Goal: Information Seeking & Learning: Check status

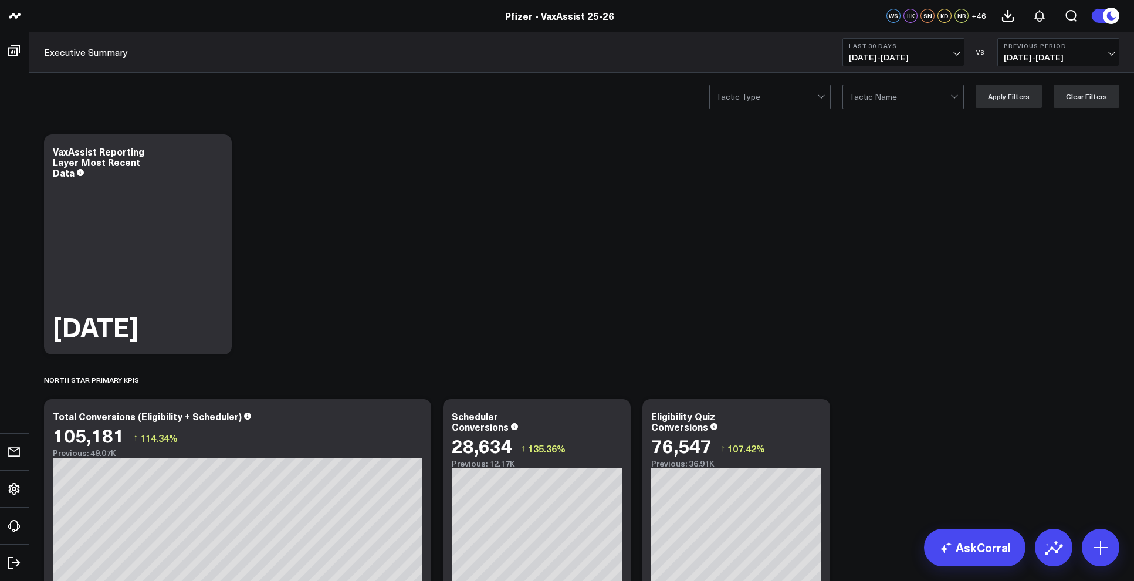
scroll to position [198, 0]
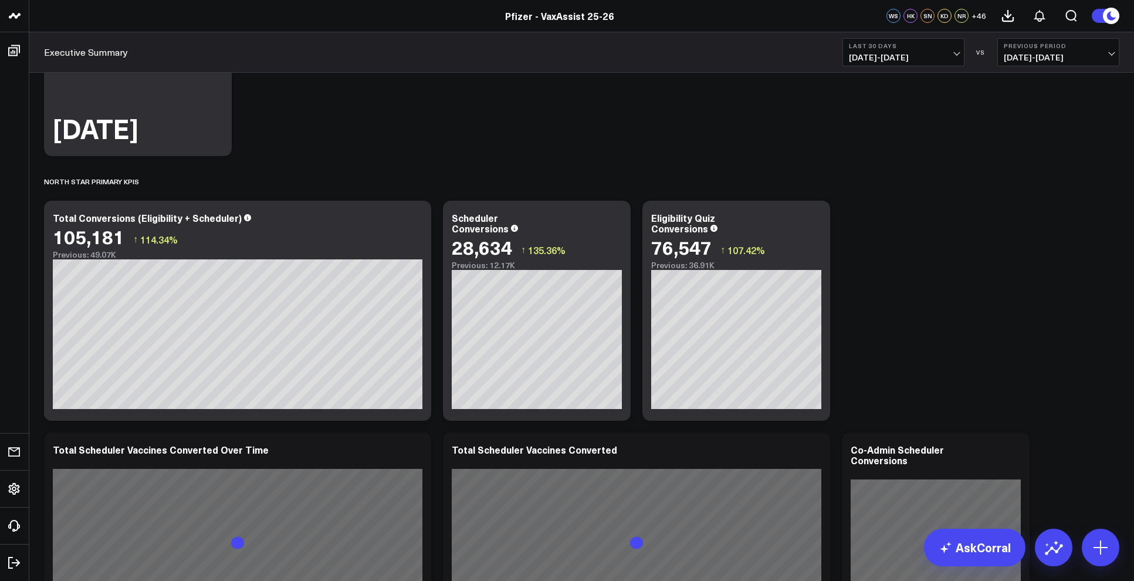
click at [950, 58] on span "[DATE] - [DATE]" at bounding box center [903, 57] width 109 height 9
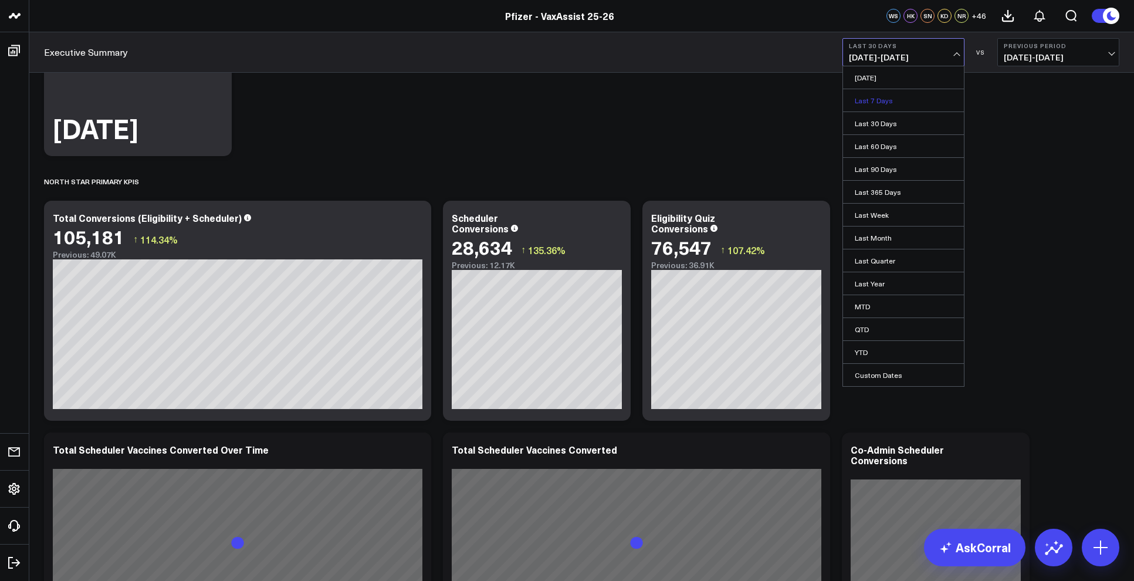
click at [908, 99] on link "Last 7 Days" at bounding box center [903, 100] width 121 height 22
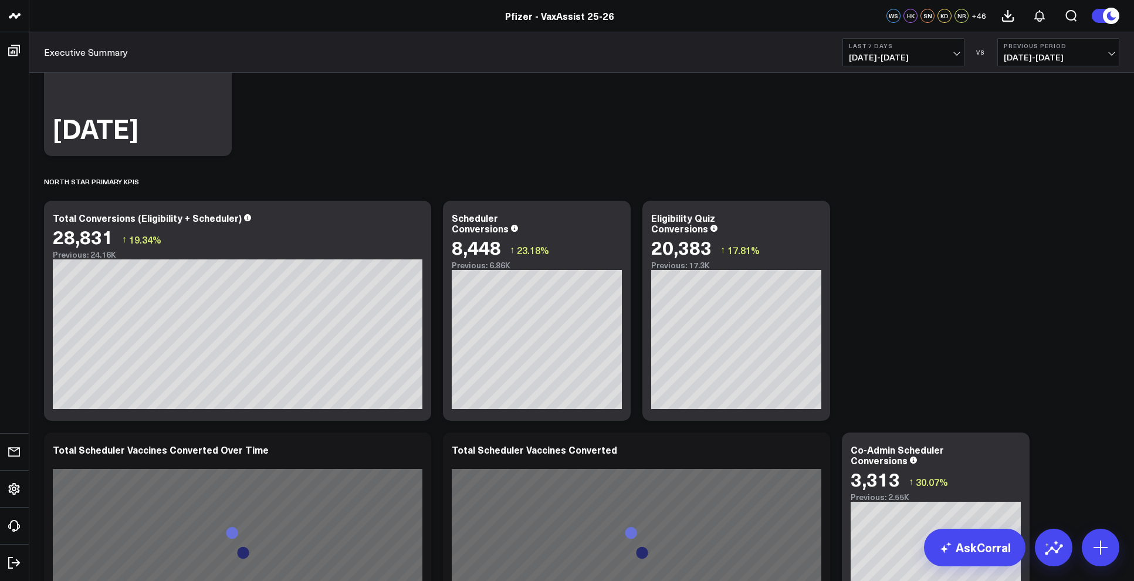
click at [926, 53] on span "[DATE] - [DATE]" at bounding box center [903, 57] width 109 height 9
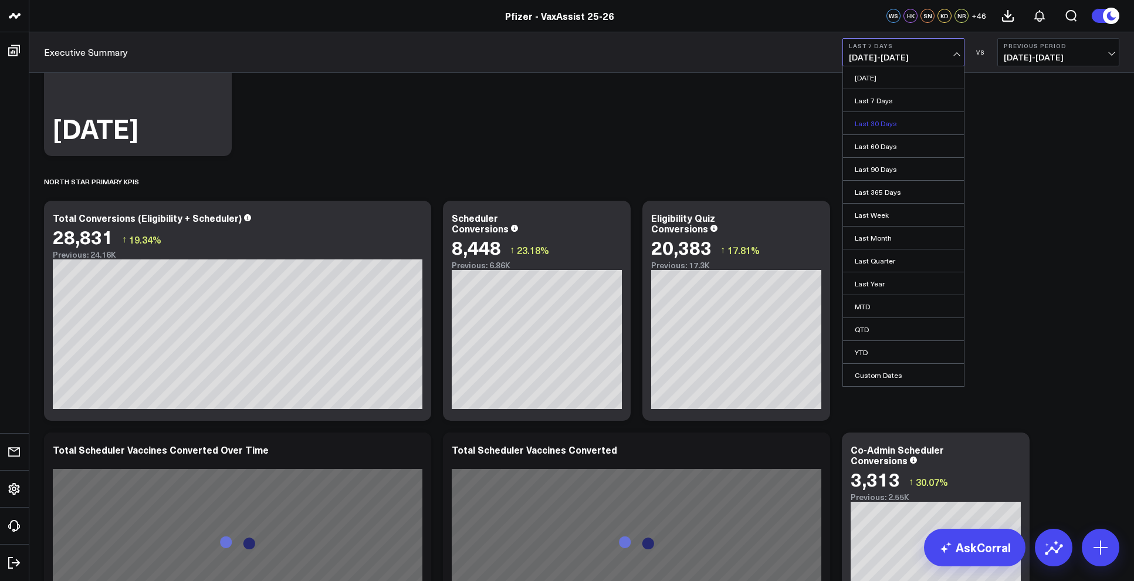
click at [892, 123] on link "Last 30 Days" at bounding box center [903, 123] width 121 height 22
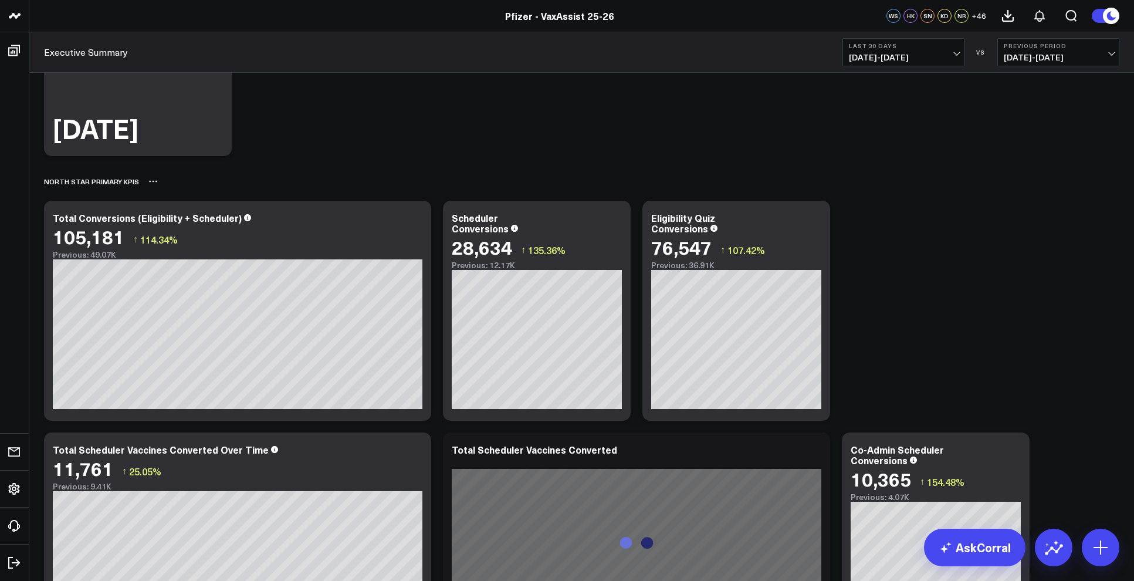
click at [167, 177] on div "North Star Primary KPIs" at bounding box center [581, 181] width 1075 height 27
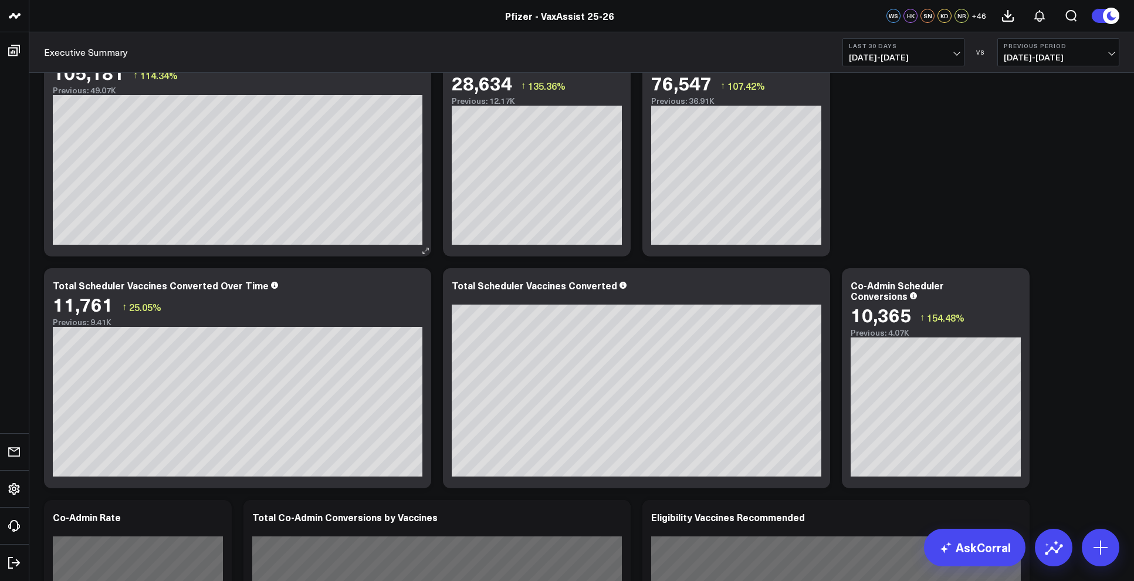
scroll to position [368, 0]
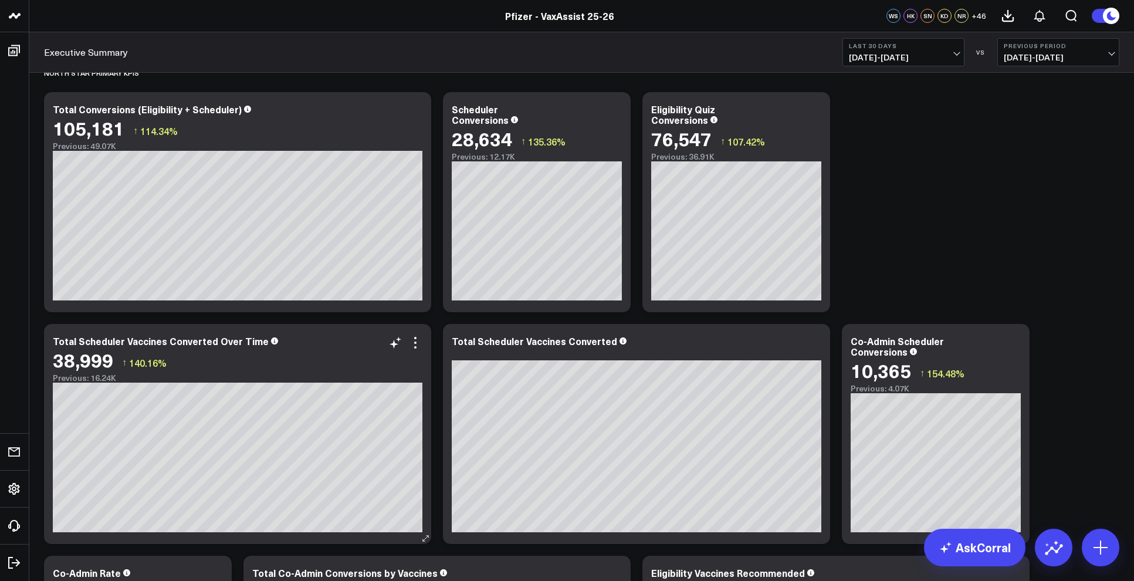
scroll to position [306, 0]
click at [151, 86] on div "North Star Primary KPIs" at bounding box center [581, 73] width 1075 height 27
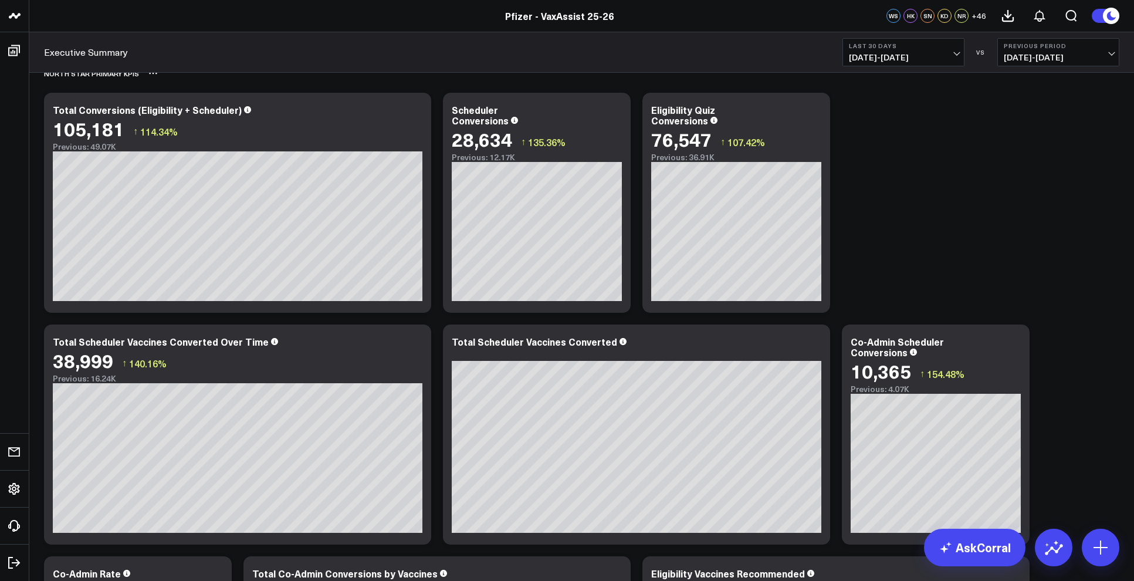
click at [168, 81] on div "North Star Primary KPIs" at bounding box center [581, 73] width 1075 height 27
click at [869, 55] on span "[DATE] - [DATE]" at bounding box center [903, 57] width 109 height 9
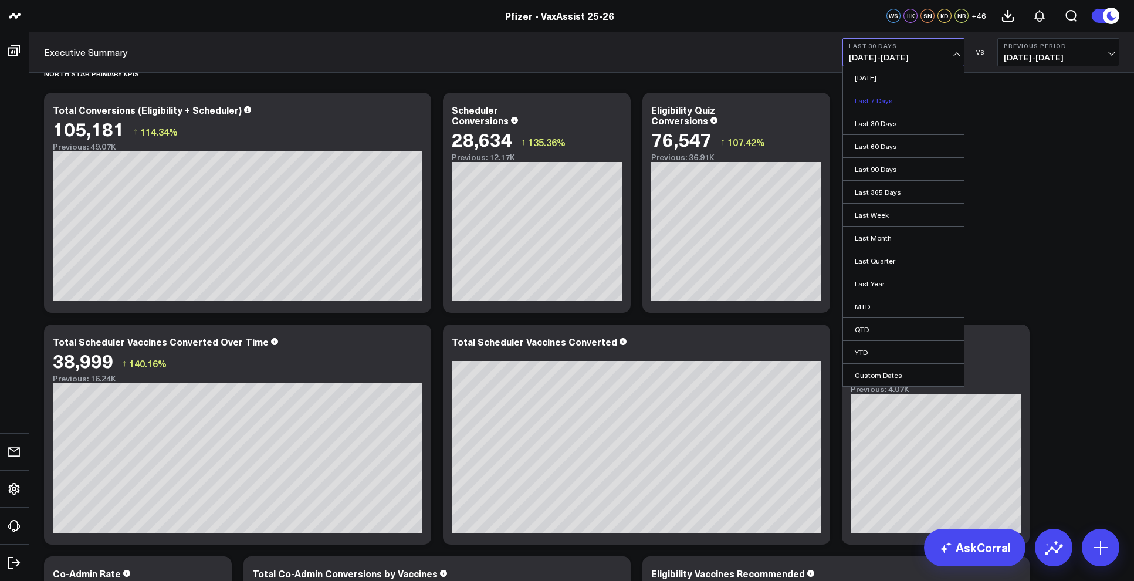
click at [884, 92] on link "Last 7 Days" at bounding box center [903, 100] width 121 height 22
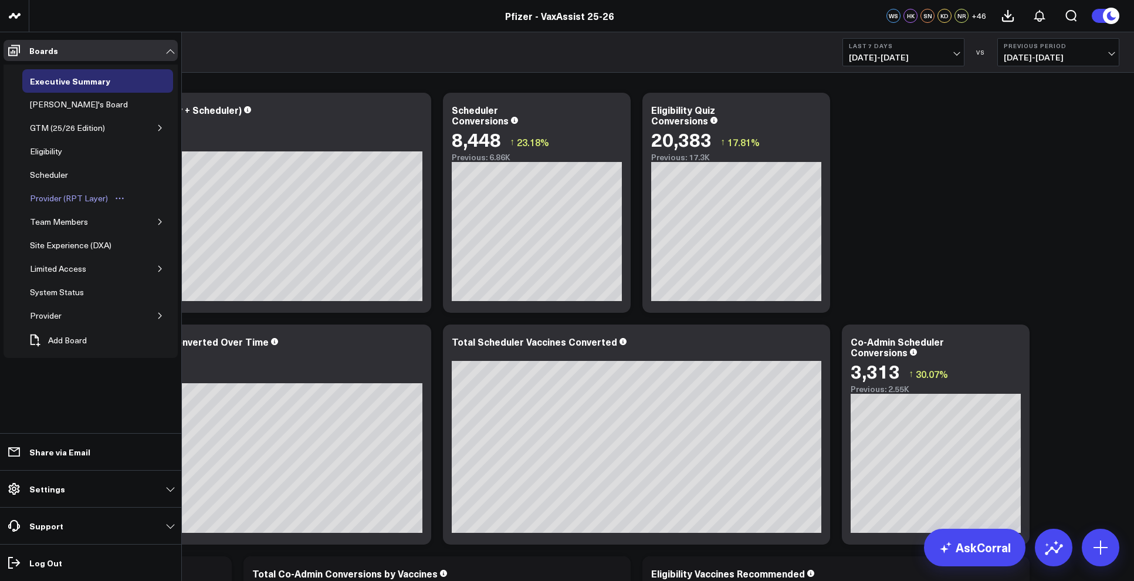
click at [64, 197] on div "Provider (RPT Layer)" at bounding box center [69, 198] width 84 height 14
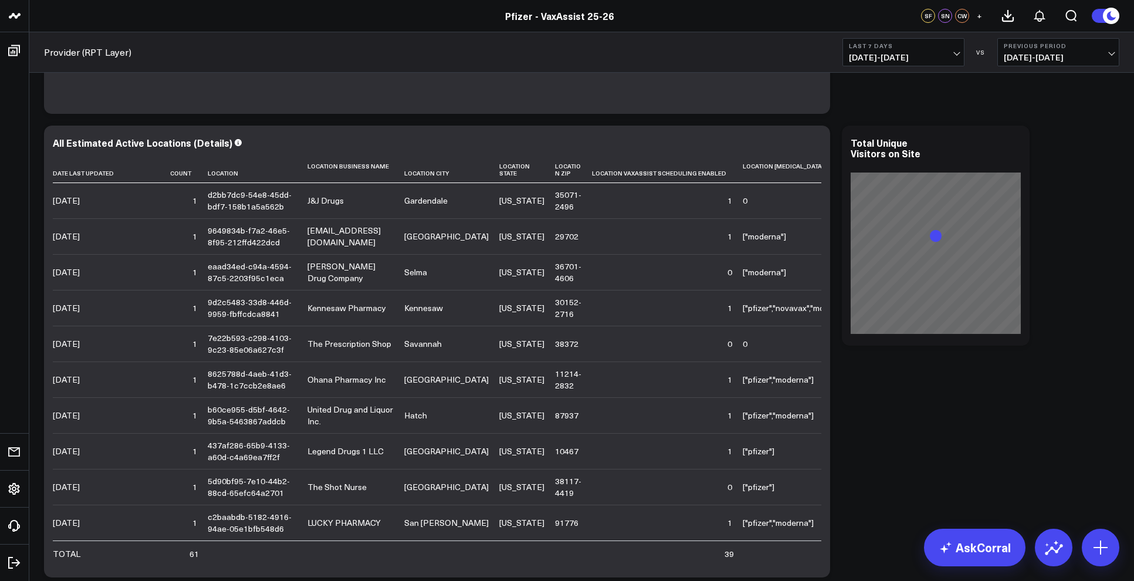
scroll to position [1482, 0]
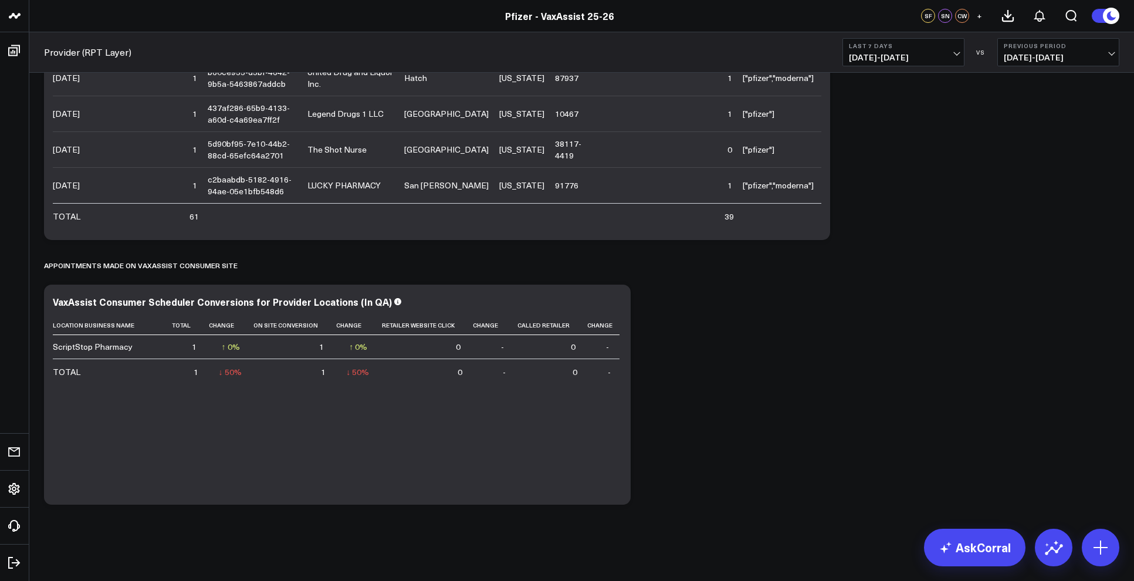
click at [907, 50] on button "Last 7 Days [DATE] - [DATE]" at bounding box center [903, 52] width 122 height 28
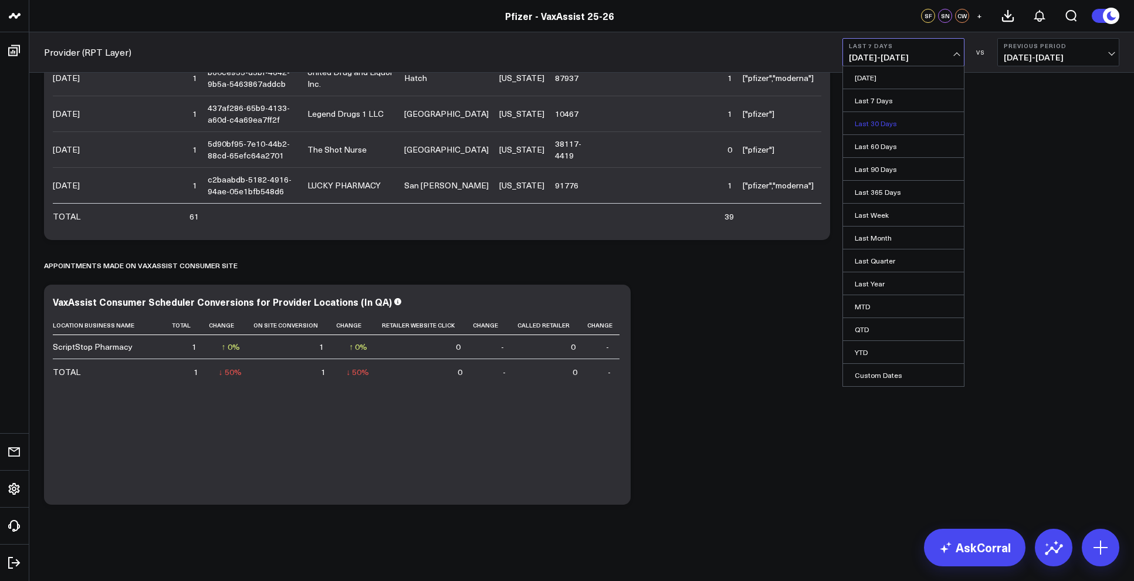
click at [886, 127] on link "Last 30 Days" at bounding box center [903, 123] width 121 height 22
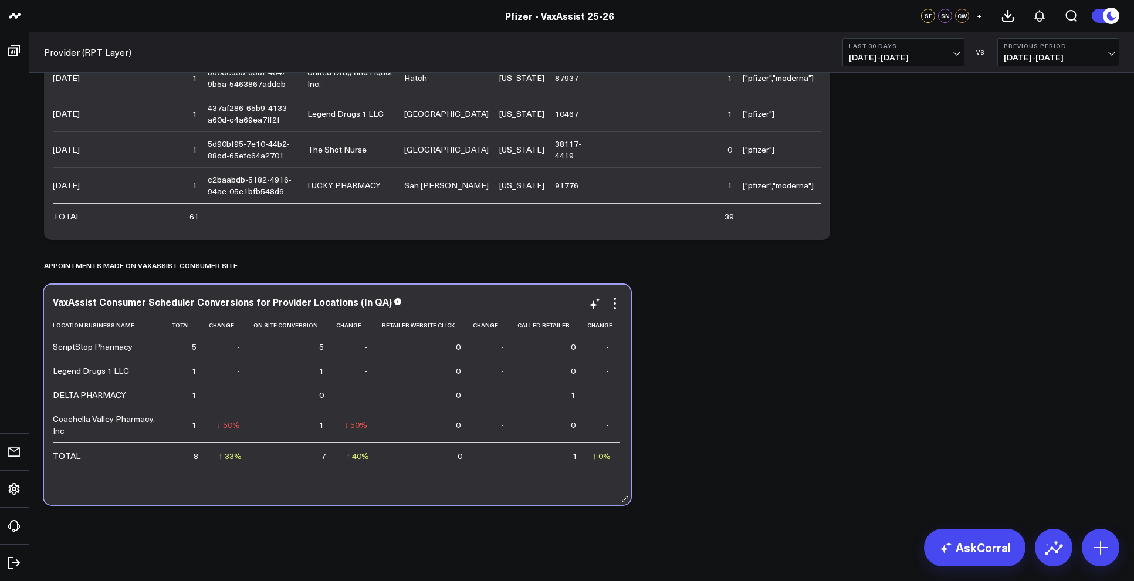
click at [346, 312] on div "VaxAssist Consumer Scheduler Conversions for Provider Locations (In QA) Locatio…" at bounding box center [337, 394] width 569 height 197
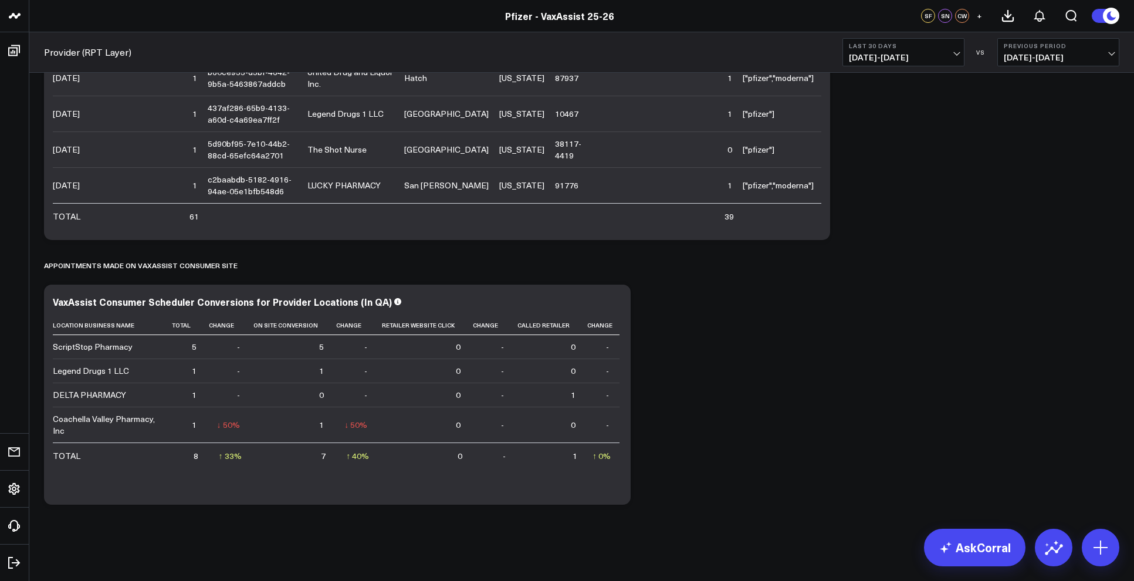
click at [840, 18] on div "Pfizer - VaxAssist 25-26" at bounding box center [559, 15] width 1119 height 13
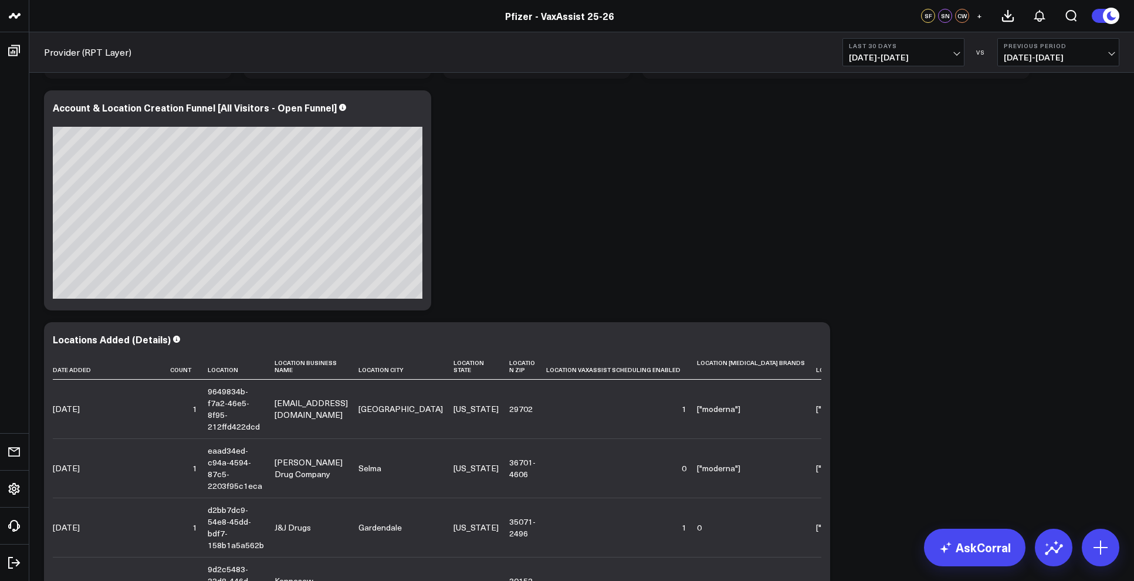
scroll to position [426, 0]
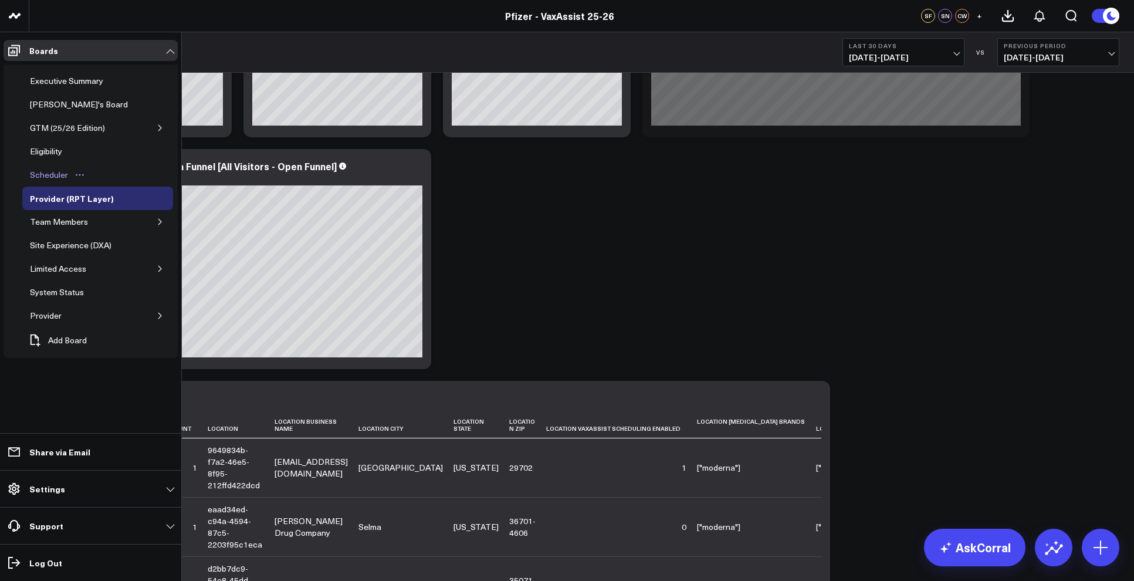
click at [43, 173] on div "Scheduler" at bounding box center [49, 175] width 44 height 14
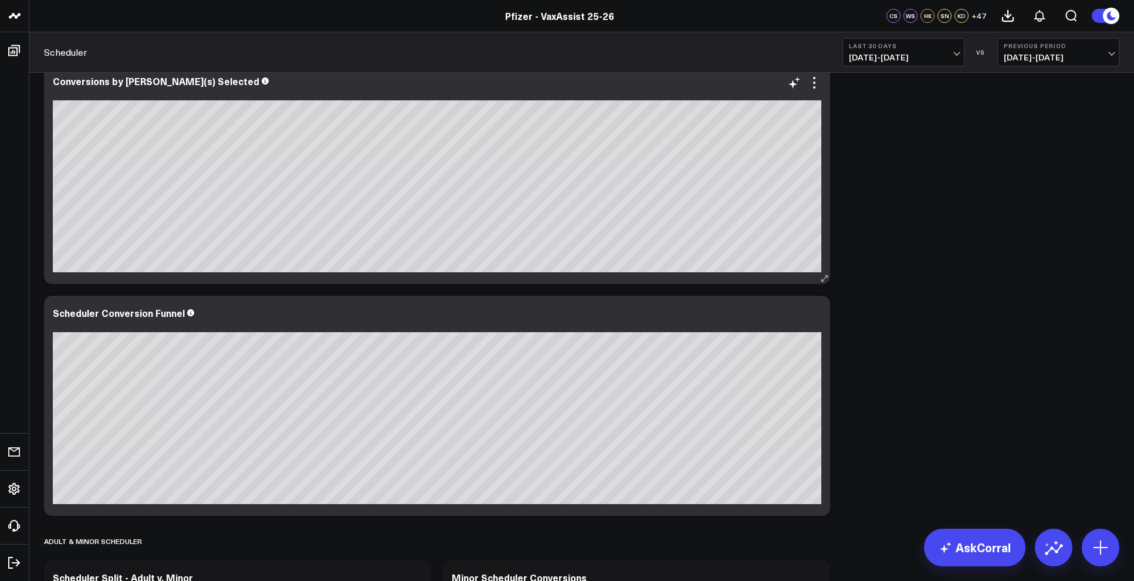
scroll to position [821, 0]
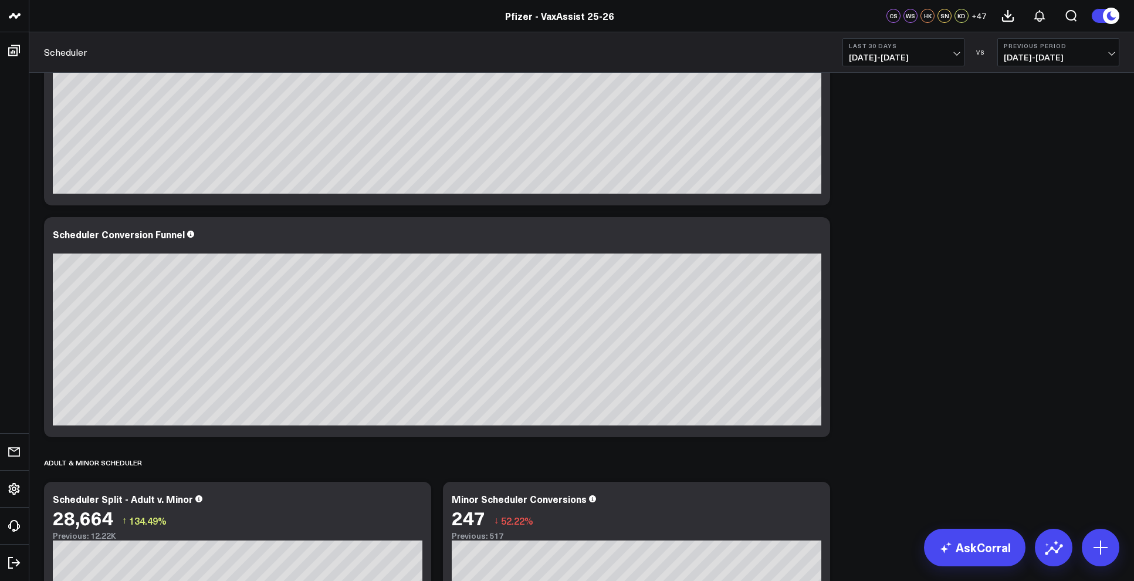
click at [910, 55] on span "[DATE] - [DATE]" at bounding box center [903, 57] width 109 height 9
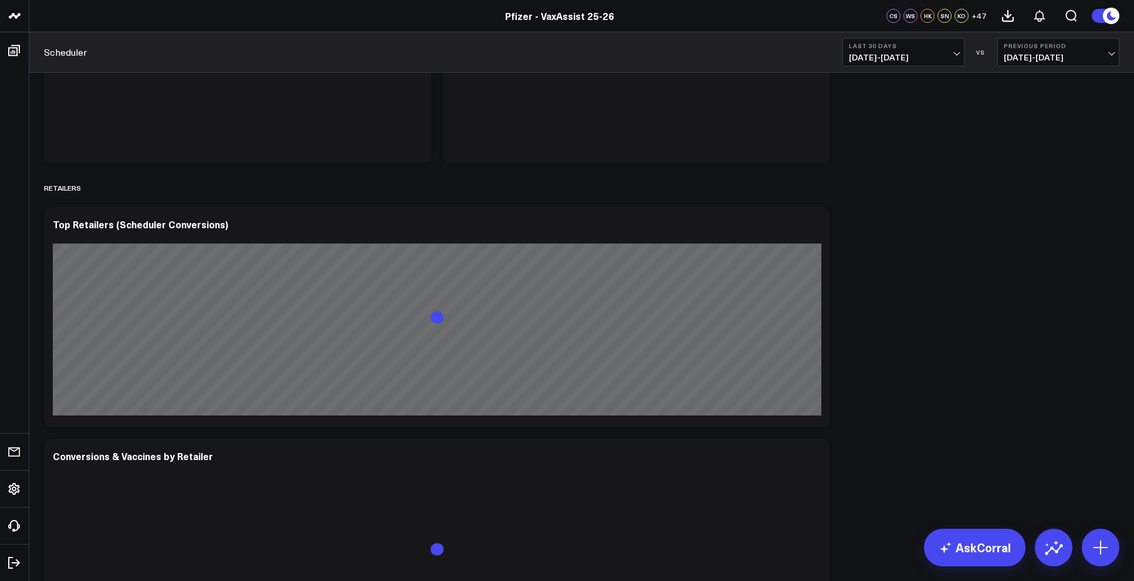
scroll to position [1877, 0]
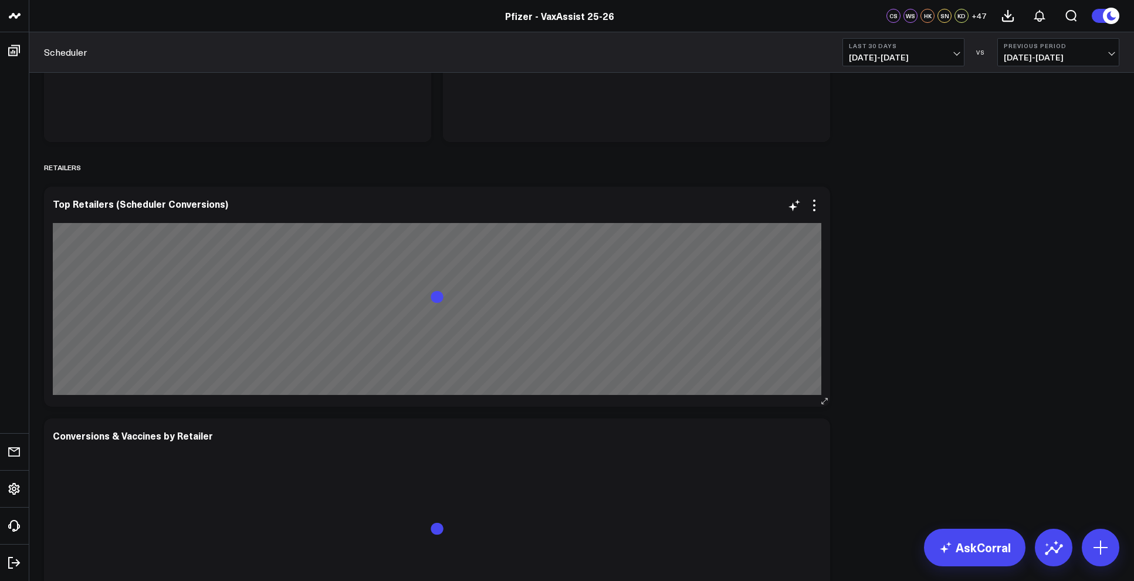
click at [360, 192] on div "Top Retailers (Scheduler Conversions)" at bounding box center [437, 297] width 786 height 220
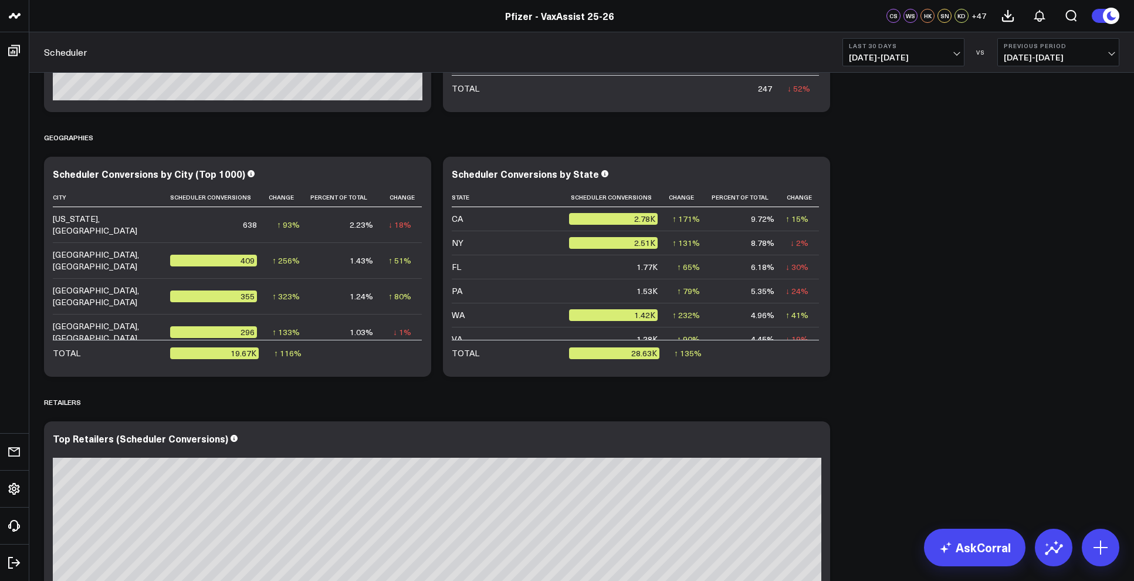
scroll to position [1525, 0]
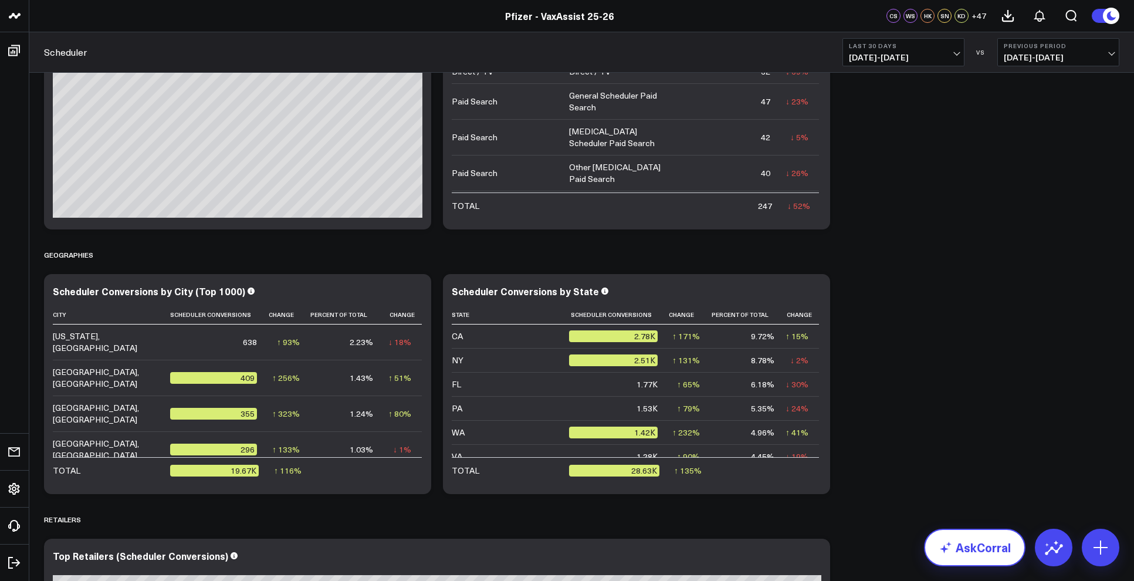
click at [952, 551] on icon at bounding box center [946, 547] width 14 height 14
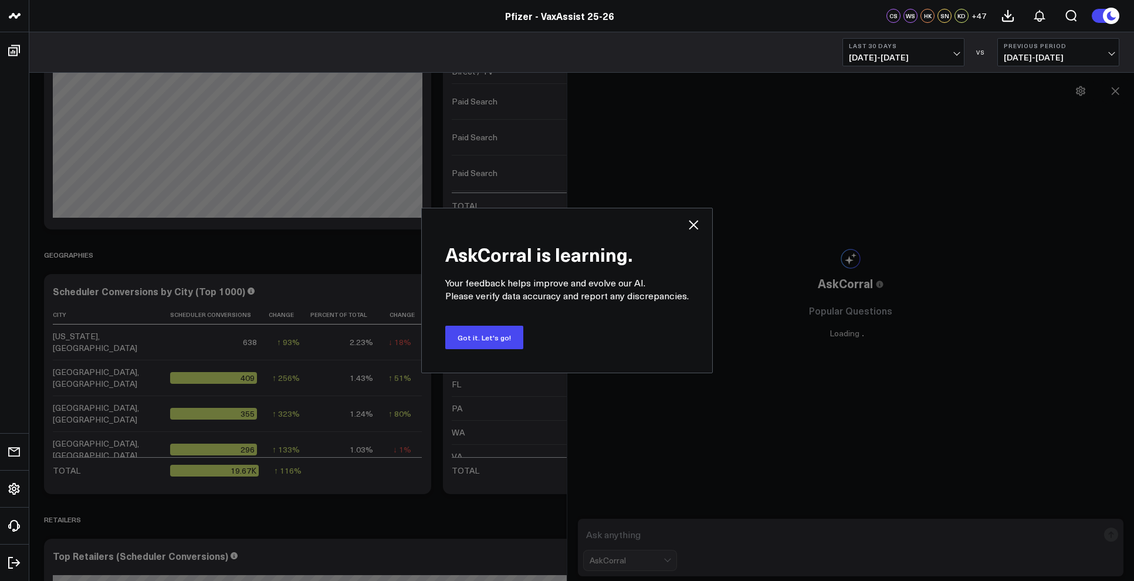
click at [498, 340] on button "Got it. Let's go!" at bounding box center [484, 337] width 78 height 23
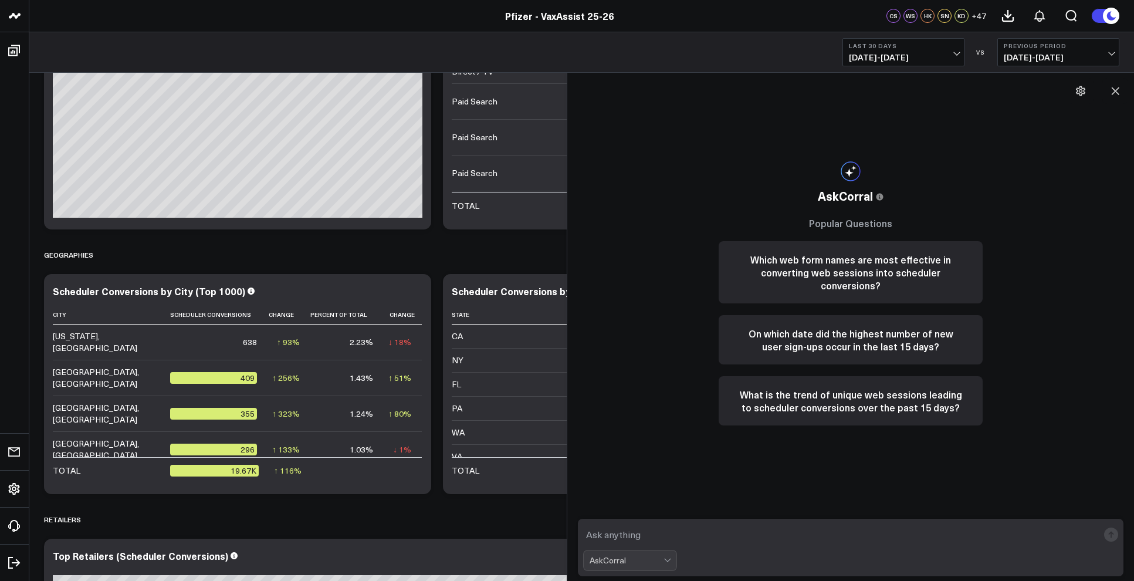
click at [773, 530] on textarea at bounding box center [840, 534] width 515 height 21
type textarea "Scheduler conversions by zip code"
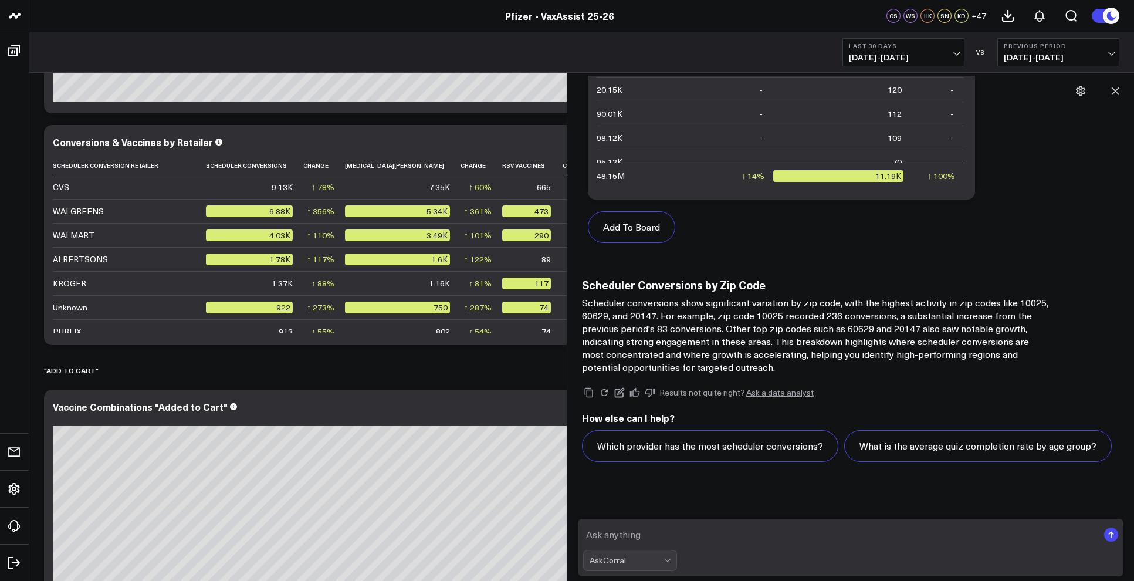
scroll to position [793, 0]
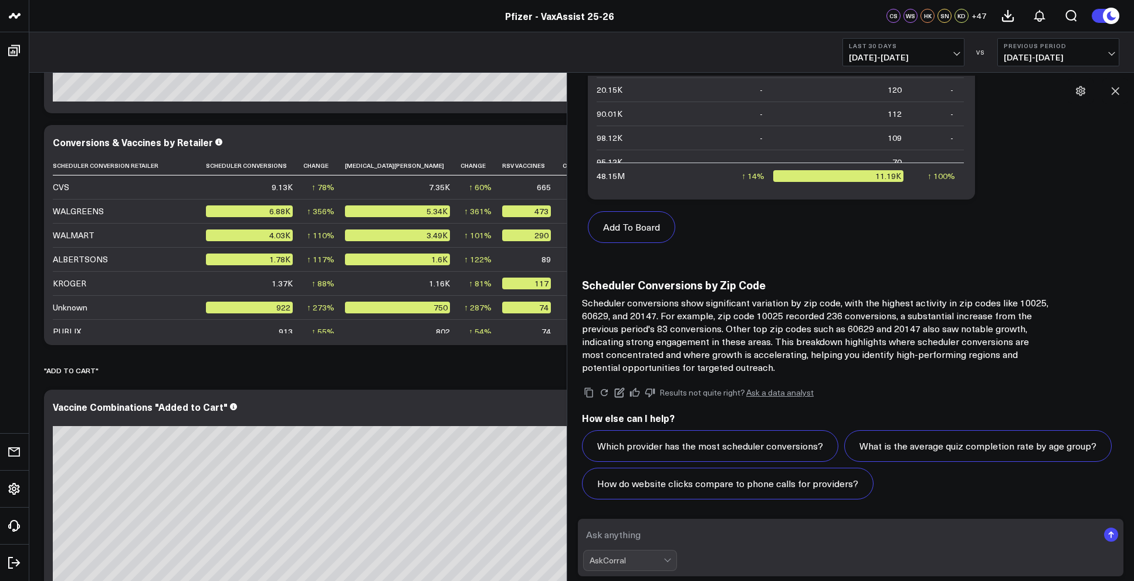
click at [989, 381] on div "Results not quite right? Ask a data analyst How else can I help? Which provider…" at bounding box center [850, 442] width 537 height 137
click at [1121, 92] on button at bounding box center [1115, 91] width 26 height 26
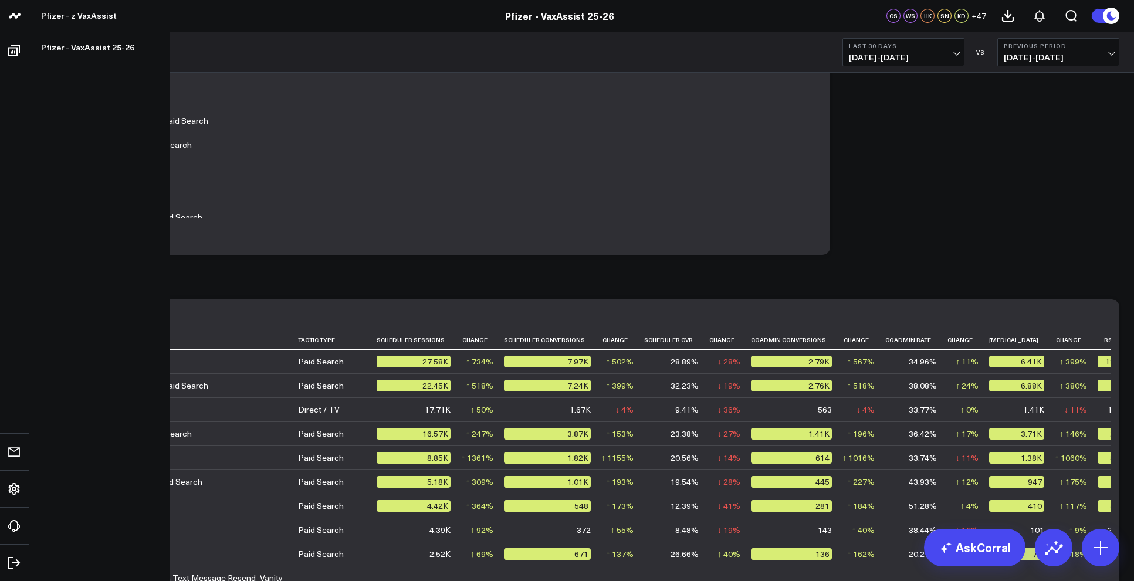
scroll to position [3964, 0]
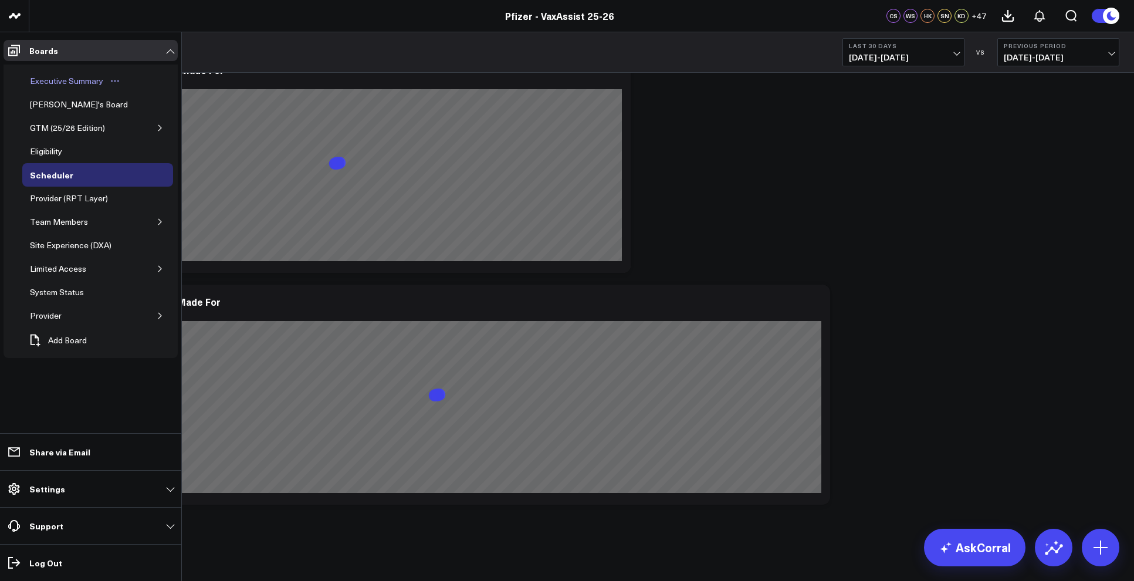
click at [59, 83] on div "Executive Summary" at bounding box center [66, 81] width 79 height 14
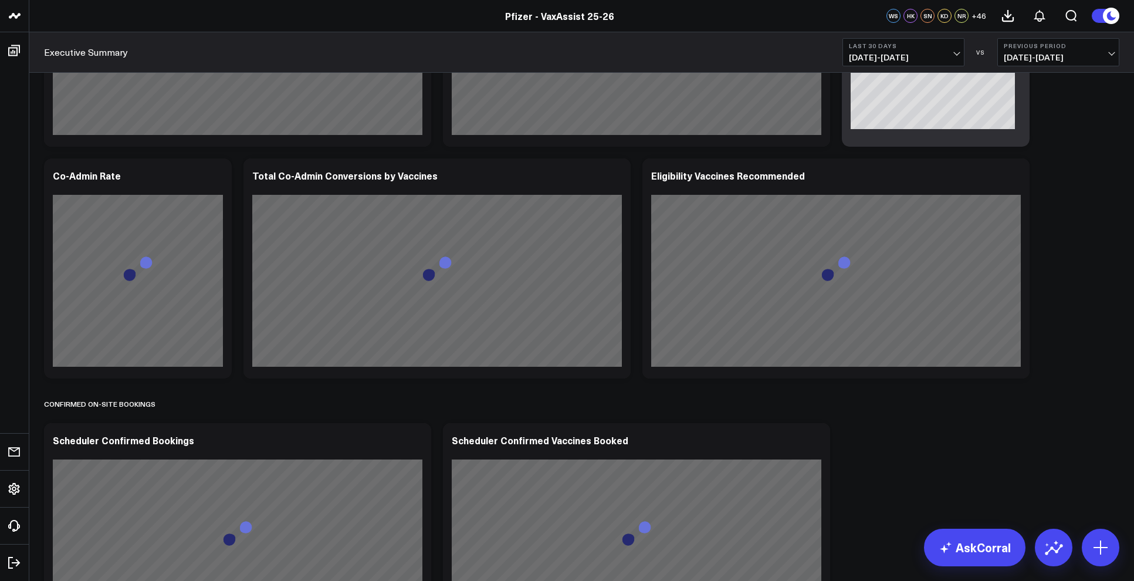
scroll to position [844, 0]
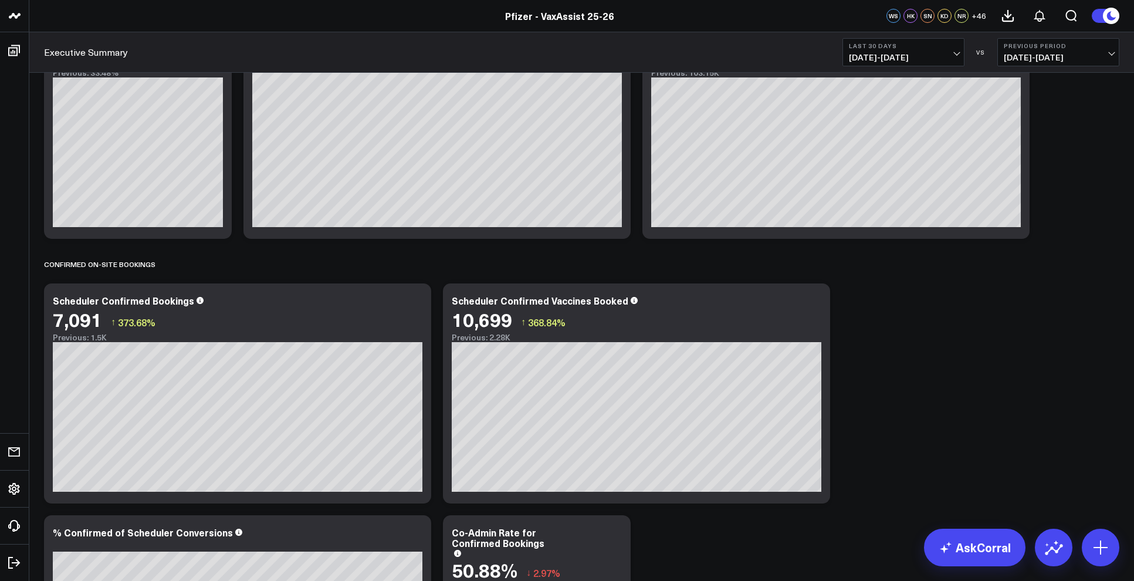
click at [1055, 49] on b "Previous Period" at bounding box center [1058, 45] width 109 height 7
click at [1036, 117] on link "YoY" at bounding box center [1058, 123] width 121 height 22
